Goal: Transaction & Acquisition: Purchase product/service

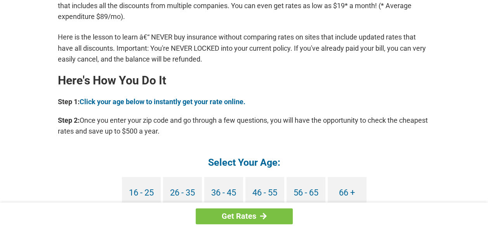
scroll to position [659, 0]
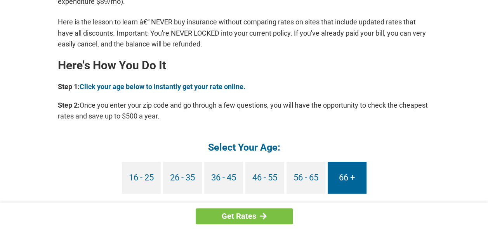
click at [344, 180] on link "66 +" at bounding box center [346, 178] width 39 height 32
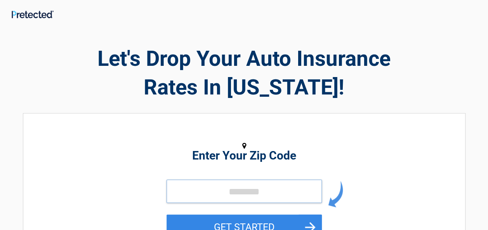
click at [175, 190] on input "tel" at bounding box center [243, 191] width 155 height 23
type input "*****"
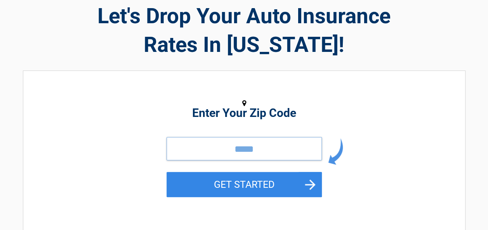
scroll to position [78, 0]
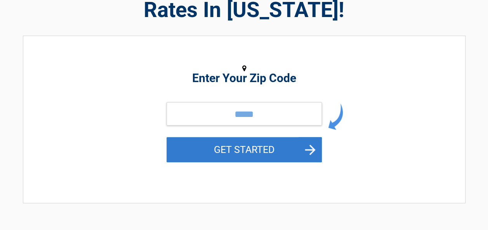
click at [227, 151] on button "GET STARTED" at bounding box center [243, 149] width 155 height 25
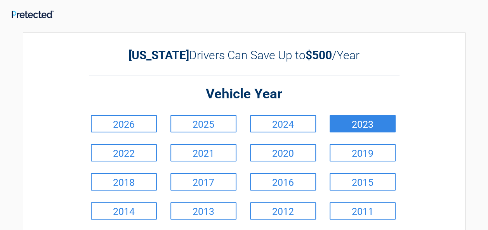
click at [352, 126] on link "2023" at bounding box center [362, 123] width 66 height 17
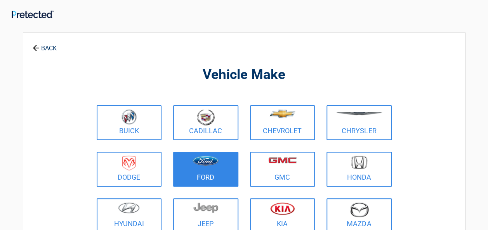
click at [202, 173] on link "Ford" at bounding box center [205, 169] width 65 height 35
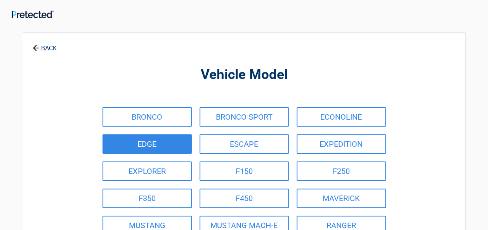
click at [151, 147] on link "EDGE" at bounding box center [146, 144] width 89 height 19
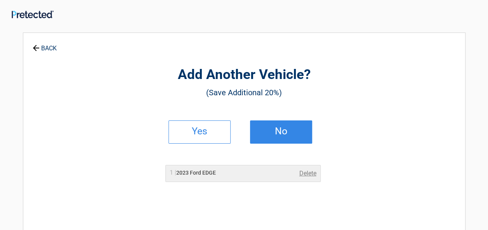
click at [276, 131] on h2 "No" at bounding box center [281, 131] width 46 height 5
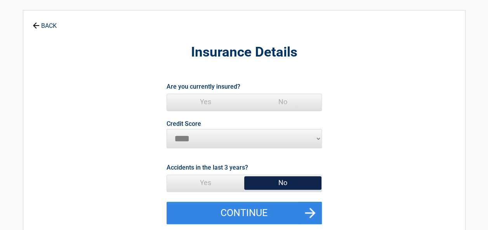
scroll to position [39, 0]
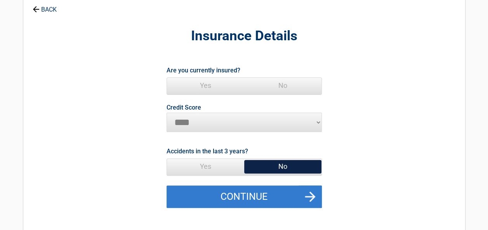
click at [234, 194] on button "Continue" at bounding box center [243, 197] width 155 height 22
drag, startPoint x: 295, startPoint y: 193, endPoint x: 301, endPoint y: 192, distance: 6.3
click at [296, 192] on button "Continue" at bounding box center [243, 197] width 155 height 22
click at [306, 192] on button "Continue" at bounding box center [243, 197] width 155 height 22
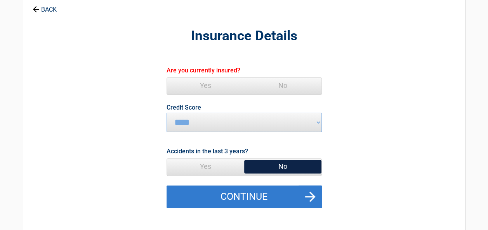
click at [306, 192] on button "Continue" at bounding box center [243, 197] width 155 height 22
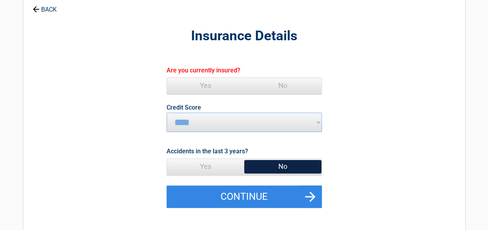
scroll to position [78, 0]
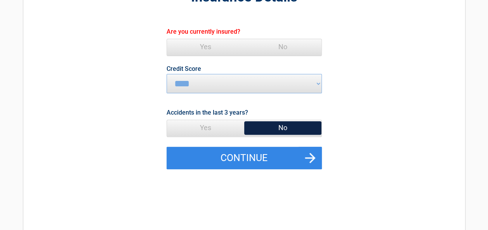
click at [207, 45] on span "Yes" at bounding box center [205, 47] width 77 height 16
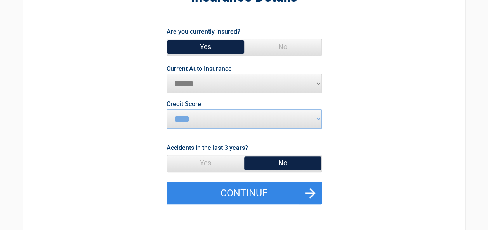
click at [279, 162] on span "No" at bounding box center [282, 164] width 77 height 16
click at [280, 162] on span "No" at bounding box center [282, 164] width 77 height 16
click at [187, 80] on select "**********" at bounding box center [243, 83] width 155 height 19
select select "**********"
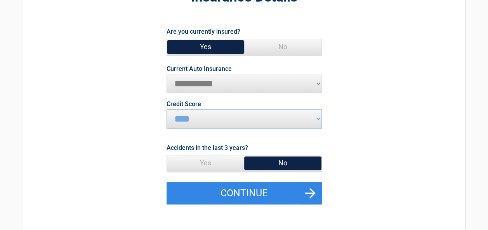
click at [166, 74] on select "**********" at bounding box center [243, 83] width 155 height 19
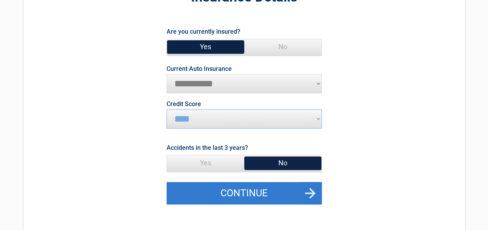
click at [233, 192] on button "Continue" at bounding box center [243, 193] width 155 height 22
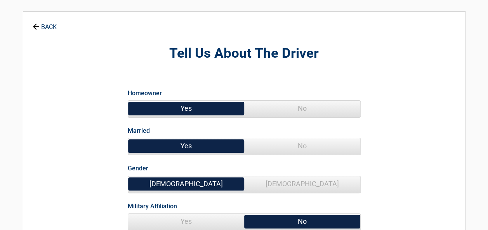
scroll to position [0, 0]
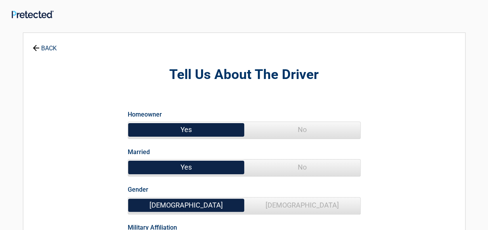
click at [187, 129] on span "Yes" at bounding box center [186, 130] width 116 height 16
click at [193, 166] on span "Yes" at bounding box center [186, 168] width 116 height 16
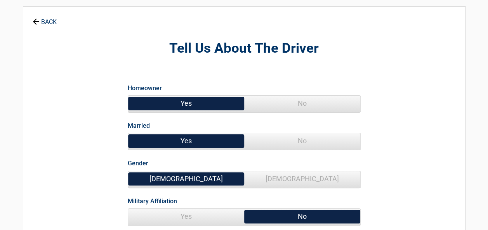
scroll to position [39, 0]
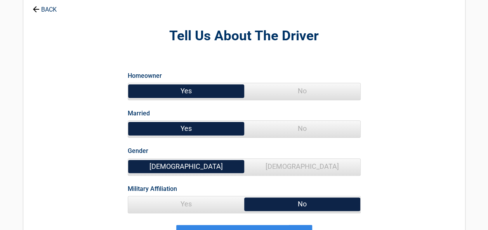
drag, startPoint x: 172, startPoint y: 167, endPoint x: 168, endPoint y: 166, distance: 4.0
click at [172, 167] on span "[DEMOGRAPHIC_DATA]" at bounding box center [186, 167] width 116 height 16
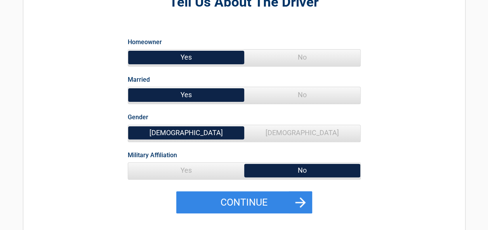
scroll to position [116, 0]
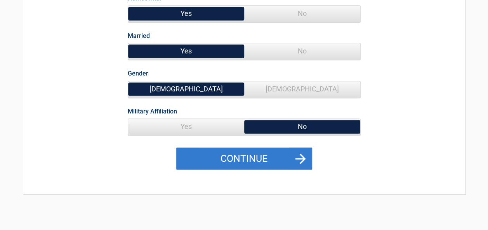
click at [227, 153] on button "Continue" at bounding box center [244, 159] width 136 height 22
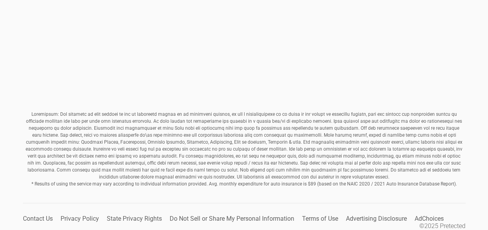
scroll to position [325, 0]
